Goal: Navigation & Orientation: Find specific page/section

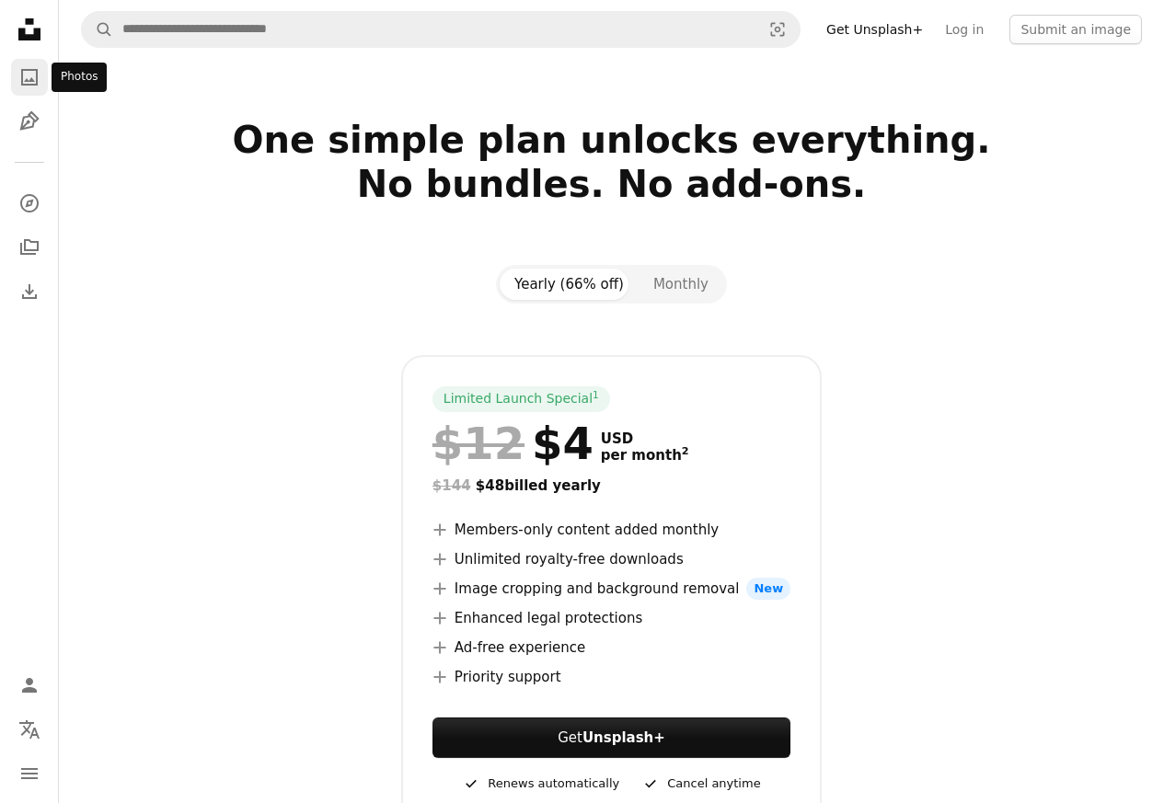
click at [36, 88] on link "A photo" at bounding box center [29, 77] width 37 height 37
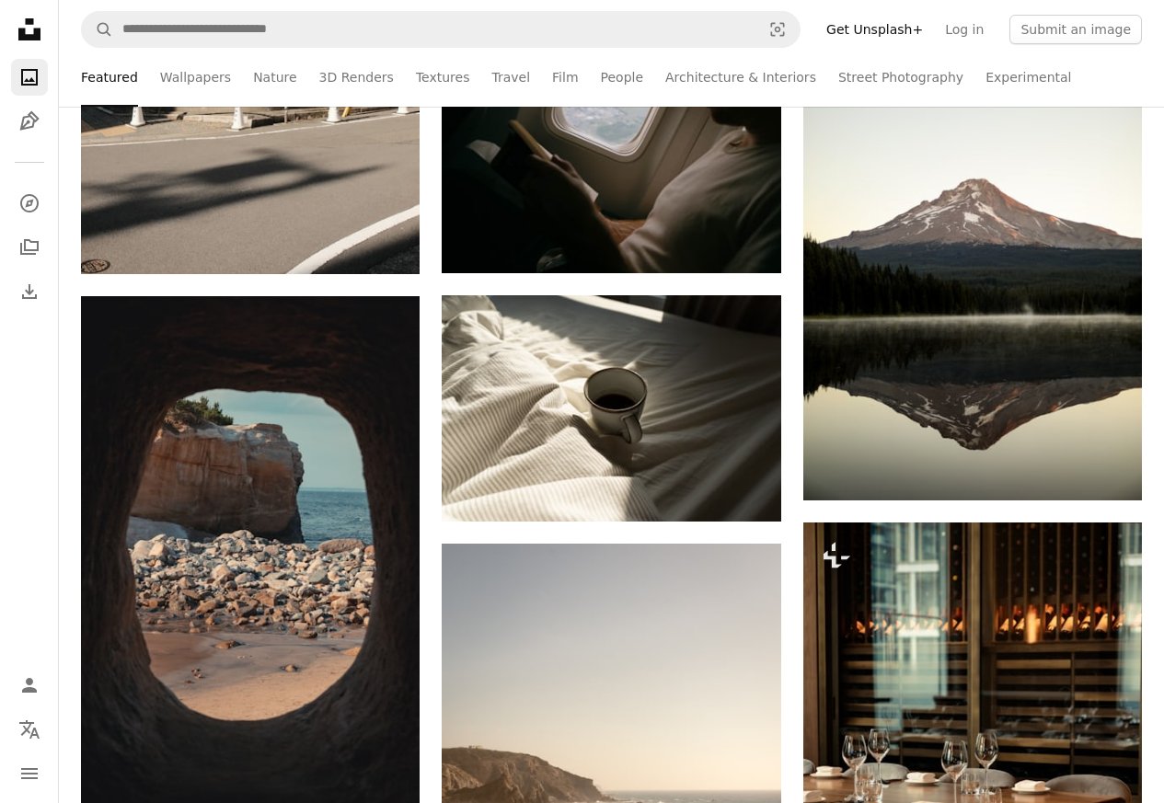
scroll to position [1749, 0]
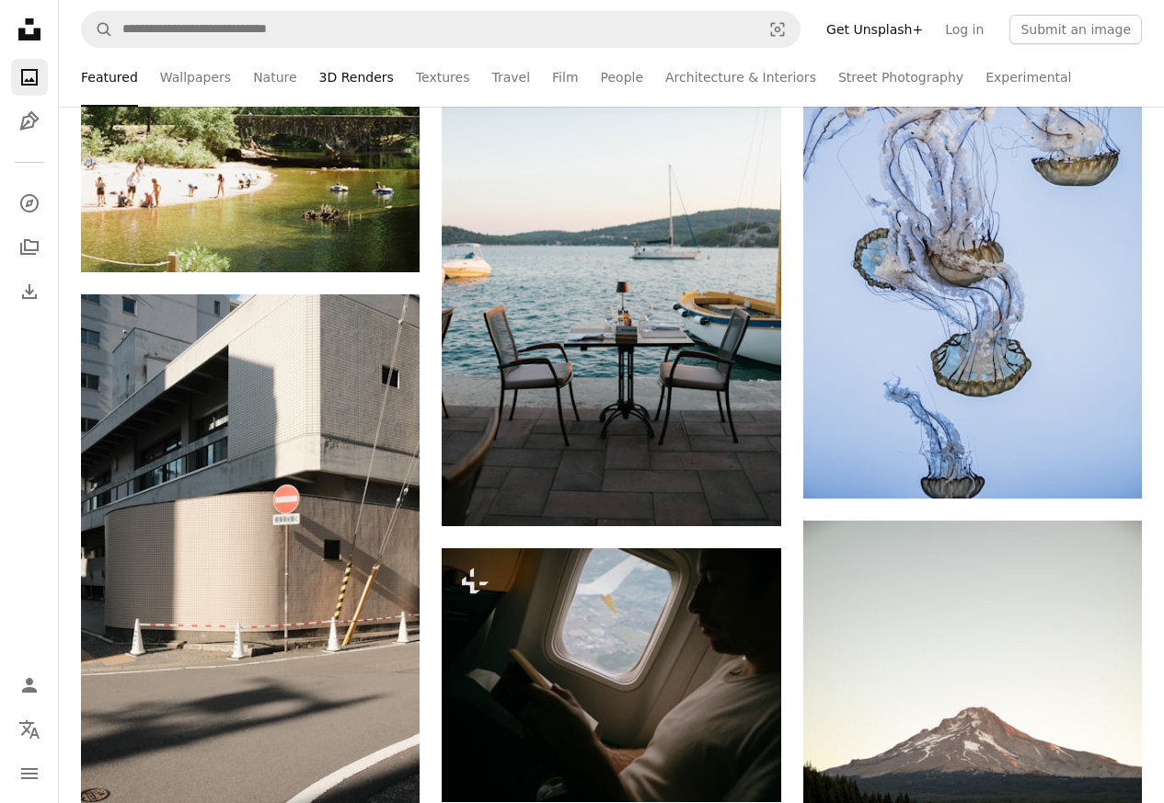
click at [319, 79] on link "3D Renders" at bounding box center [356, 77] width 75 height 59
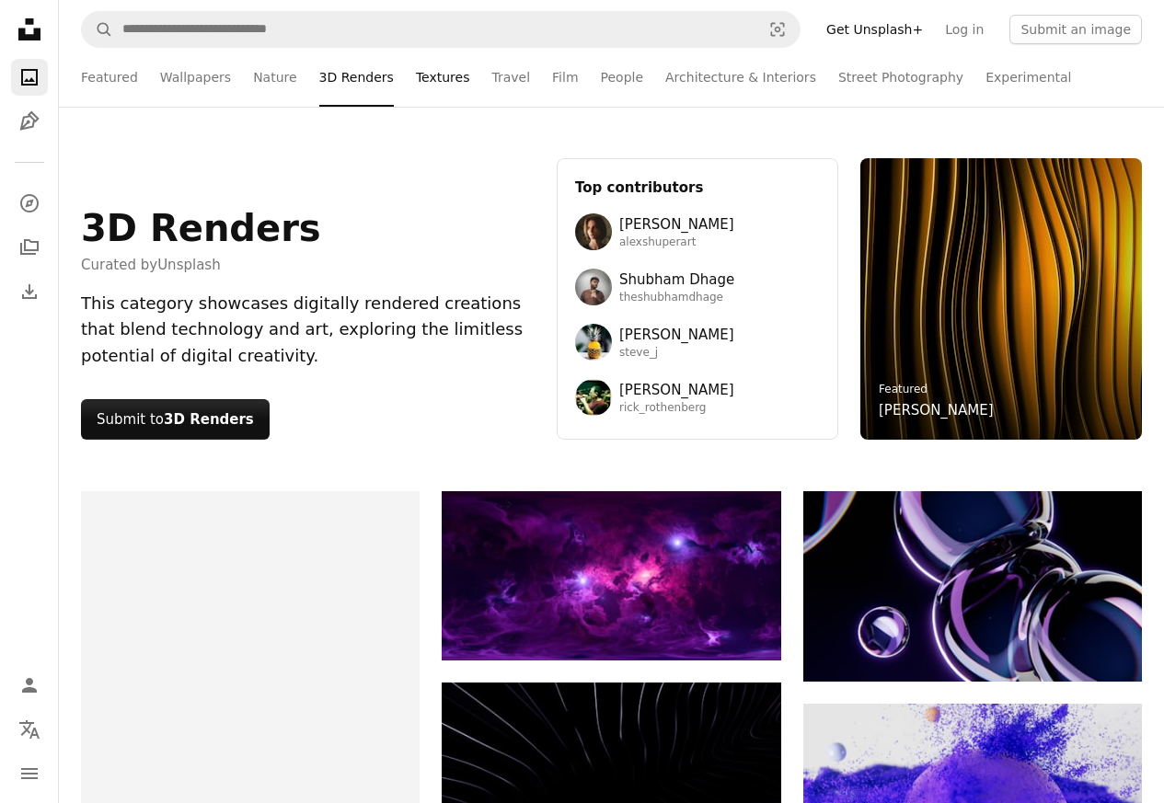
click at [433, 75] on link "Textures" at bounding box center [443, 77] width 54 height 59
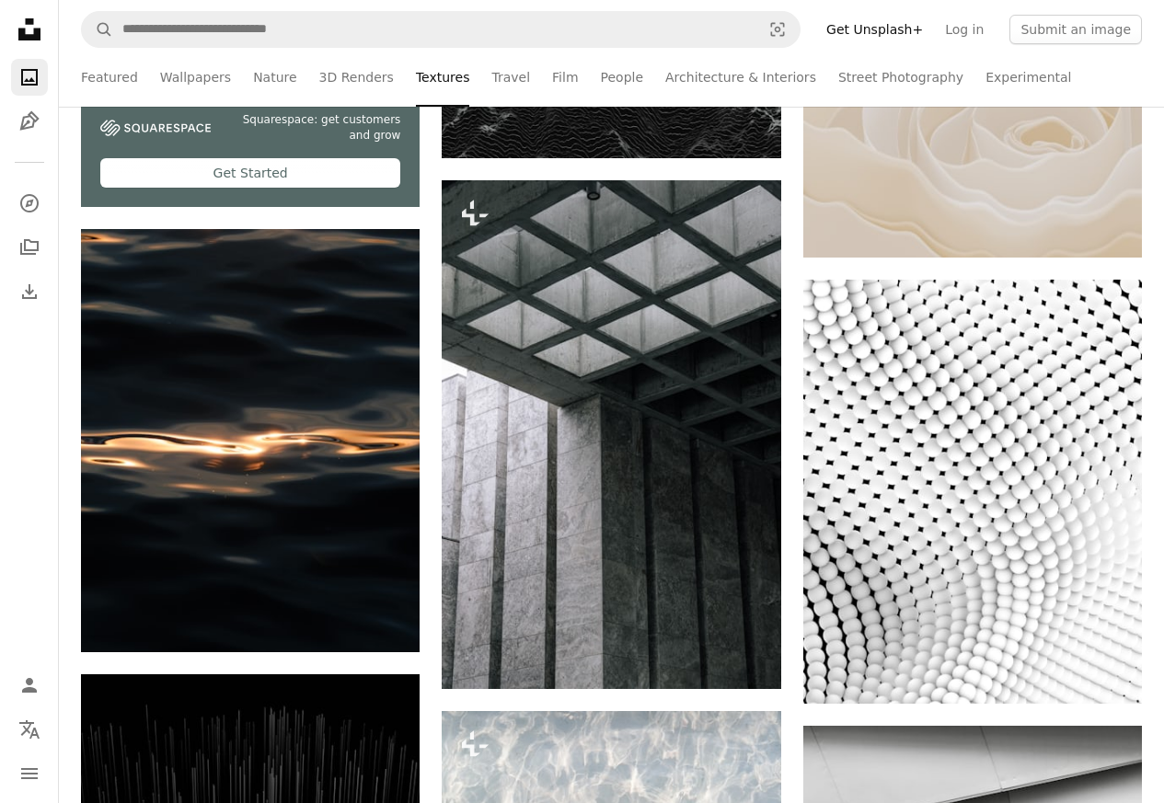
scroll to position [1104, 0]
